Goal: Navigation & Orientation: Find specific page/section

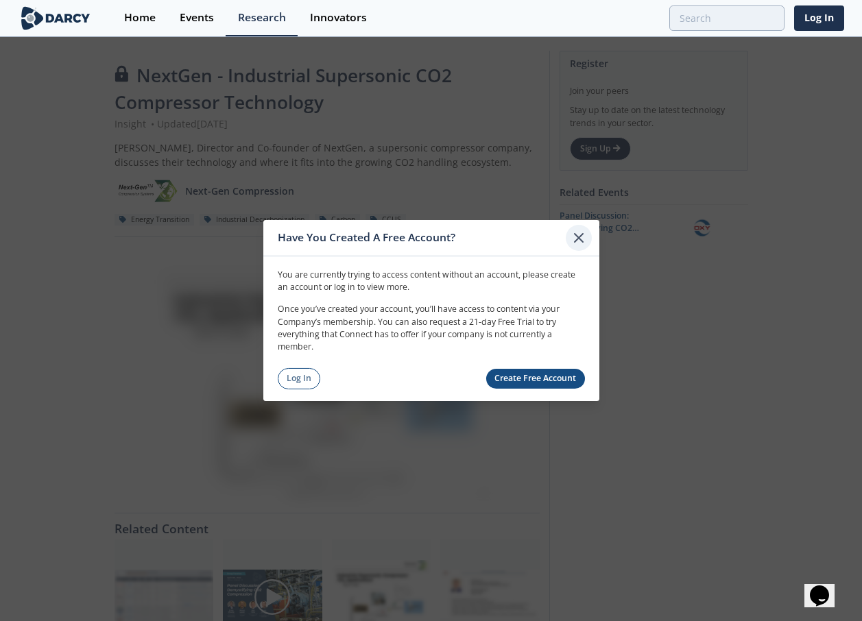
click at [582, 241] on icon at bounding box center [578, 238] width 8 height 8
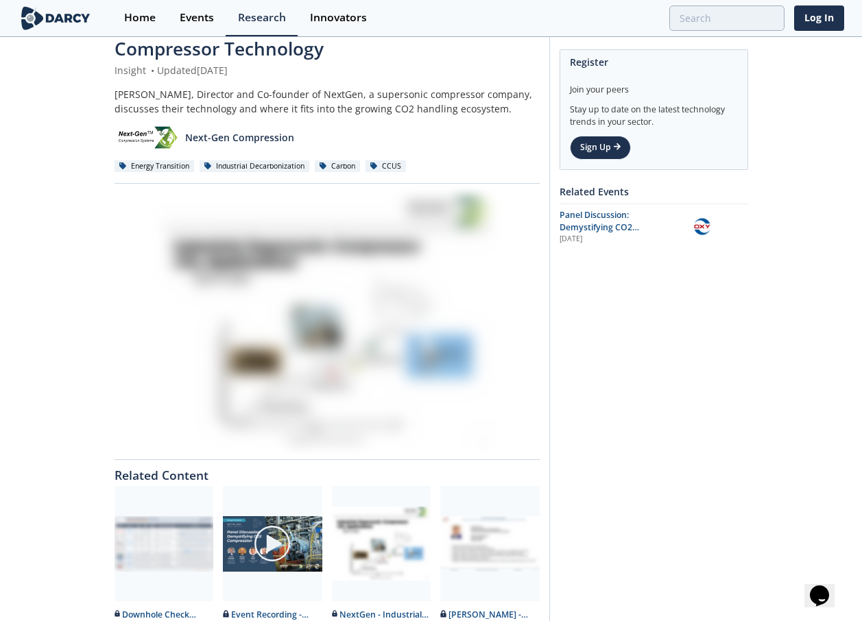
scroll to position [50, 0]
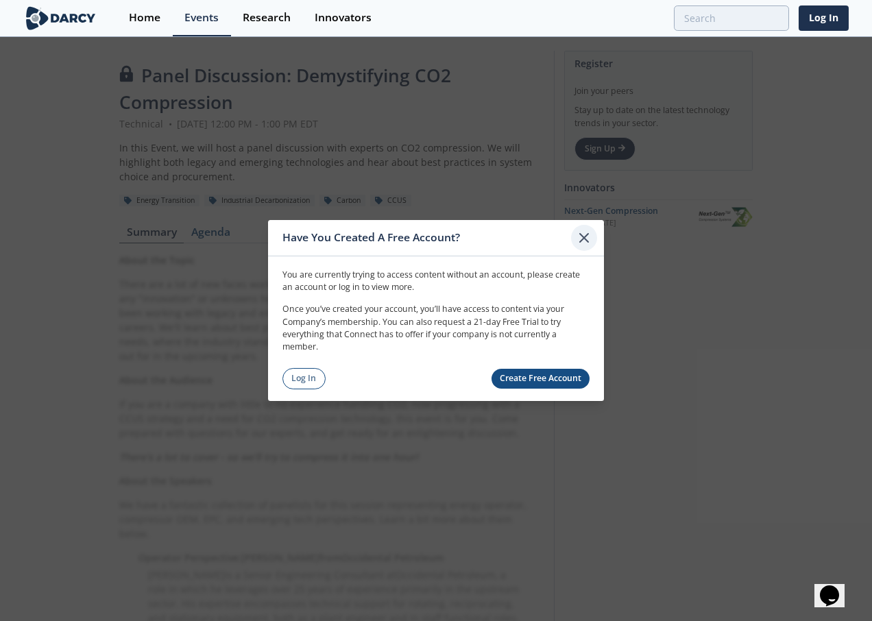
click at [592, 230] on icon at bounding box center [584, 238] width 16 height 16
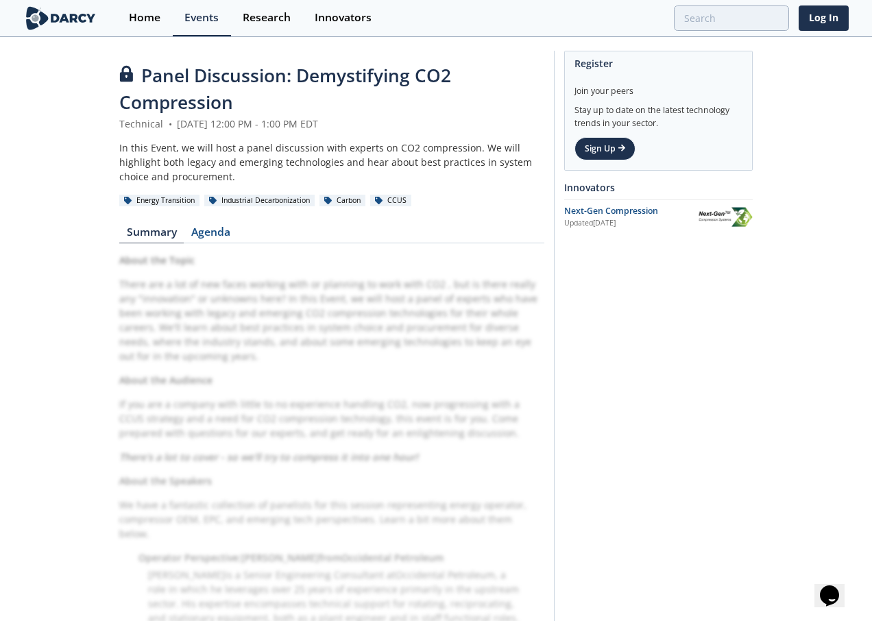
click at [744, 211] on img at bounding box center [724, 217] width 58 height 22
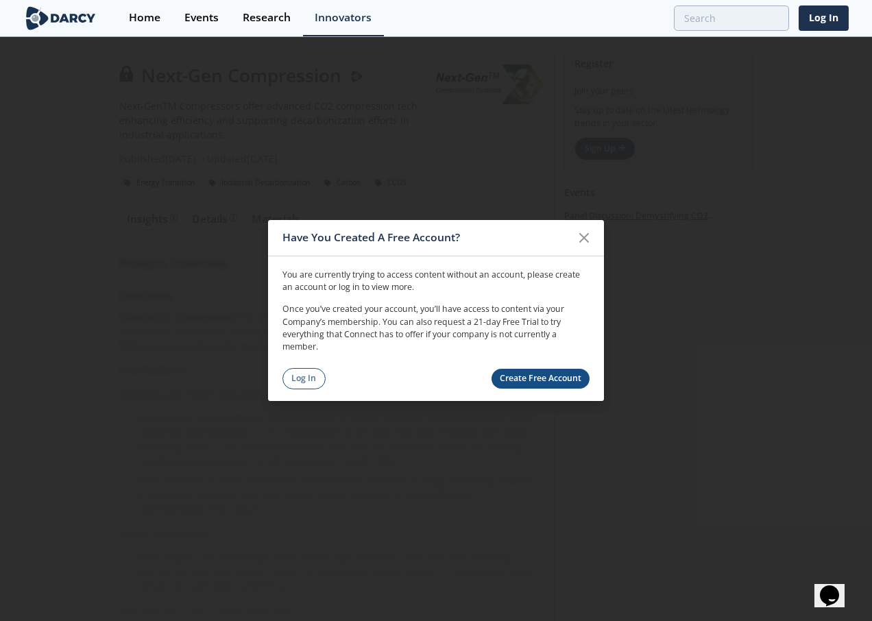
drag, startPoint x: 576, startPoint y: 233, endPoint x: 568, endPoint y: 230, distance: 9.5
click at [576, 232] on icon at bounding box center [584, 238] width 16 height 16
